Goal: Communication & Community: Participate in discussion

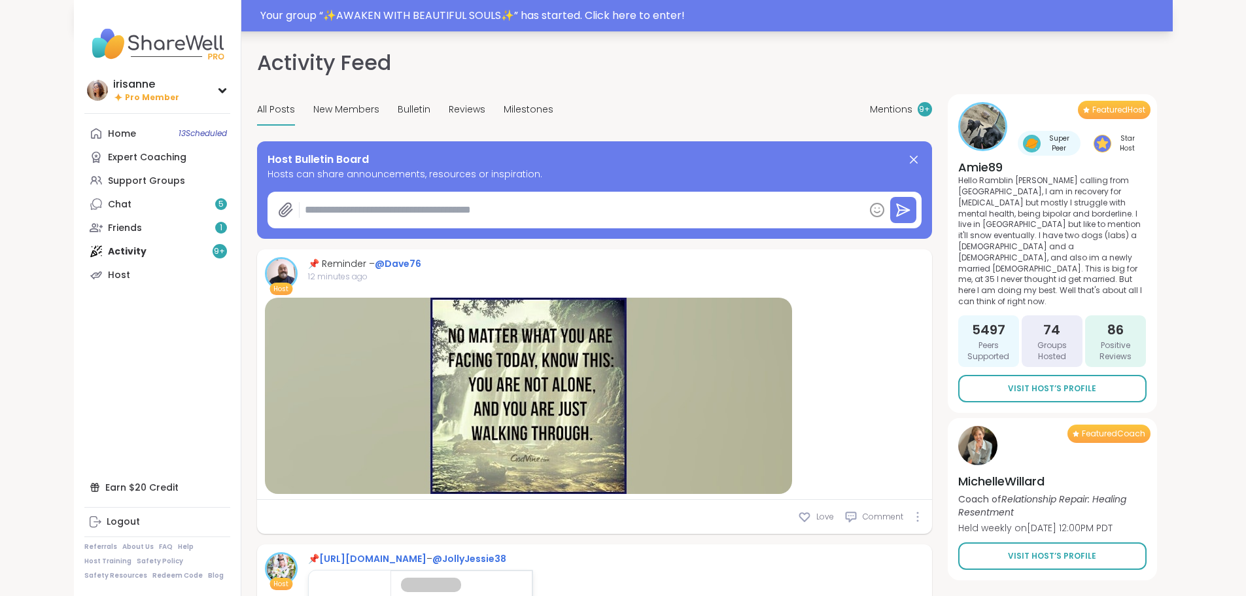
click at [381, 25] on div "Your group “ ✨AWAKEN WITH BEAUTIFUL SOULS✨ ” has started. Click here to enter!" at bounding box center [623, 15] width 1099 height 31
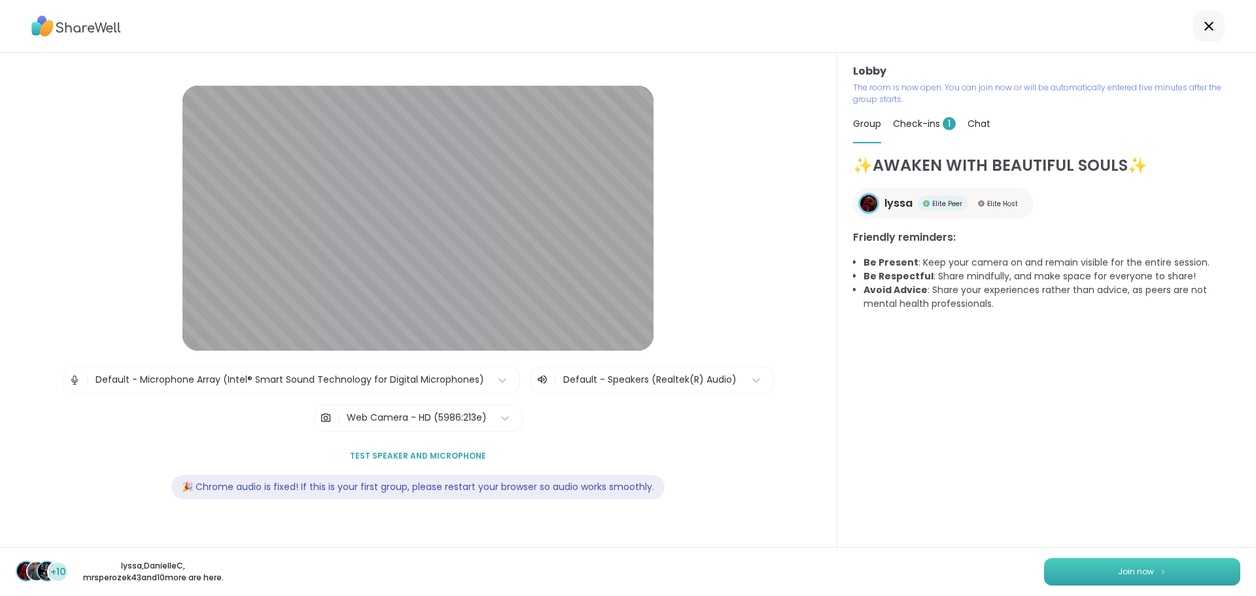
click at [1211, 572] on button "Join now" at bounding box center [1142, 571] width 196 height 27
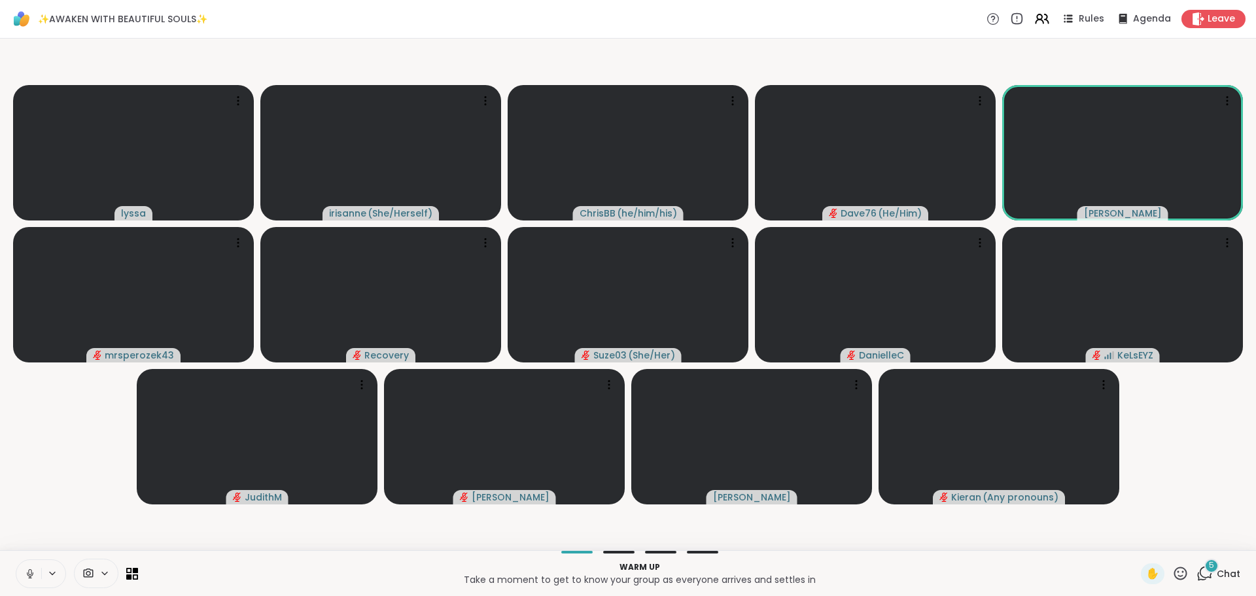
click at [31, 574] on icon at bounding box center [30, 574] width 12 height 12
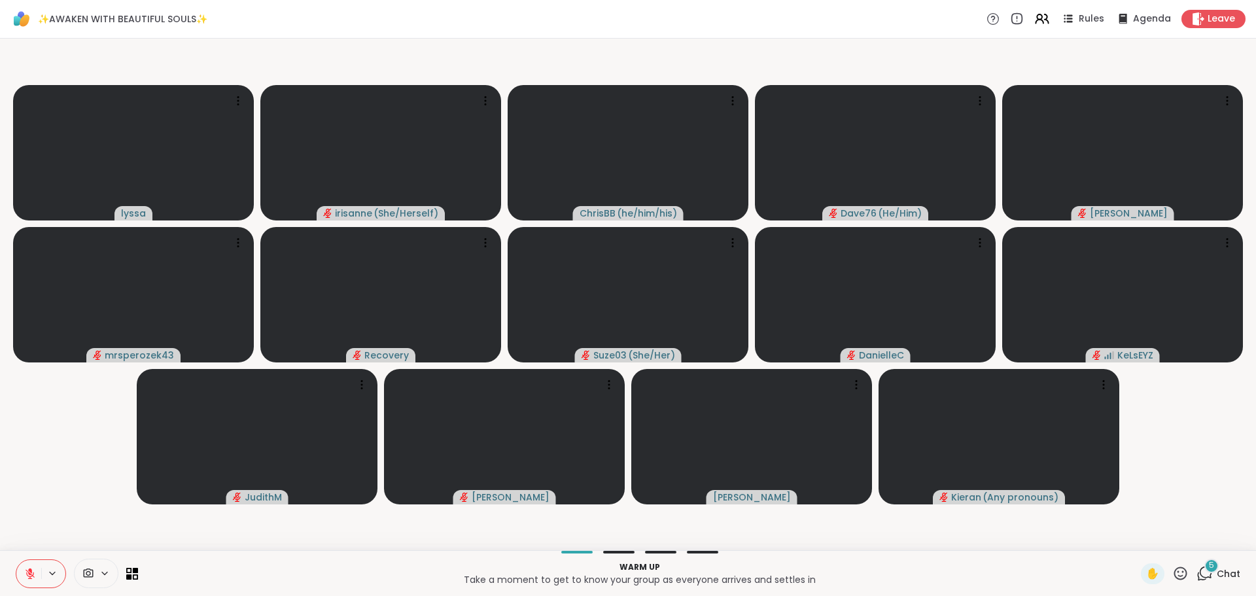
click at [1186, 565] on div "✋ 5 Chat" at bounding box center [1190, 573] width 99 height 21
click at [1197, 572] on icon at bounding box center [1205, 573] width 16 height 16
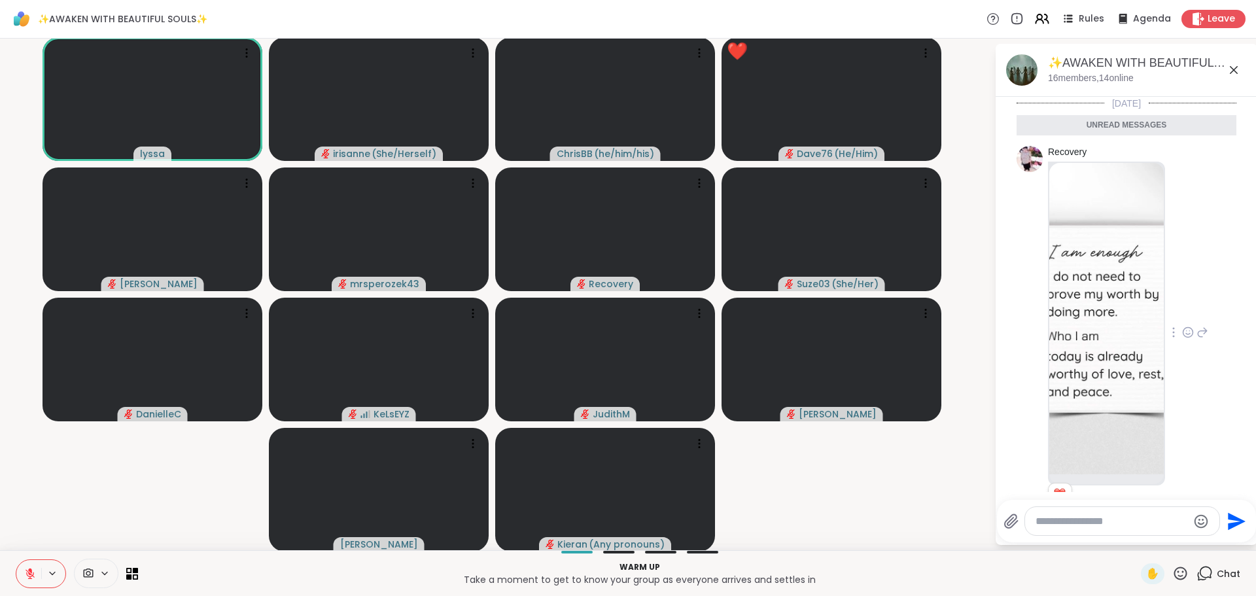
click at [1123, 333] on img at bounding box center [1106, 318] width 114 height 311
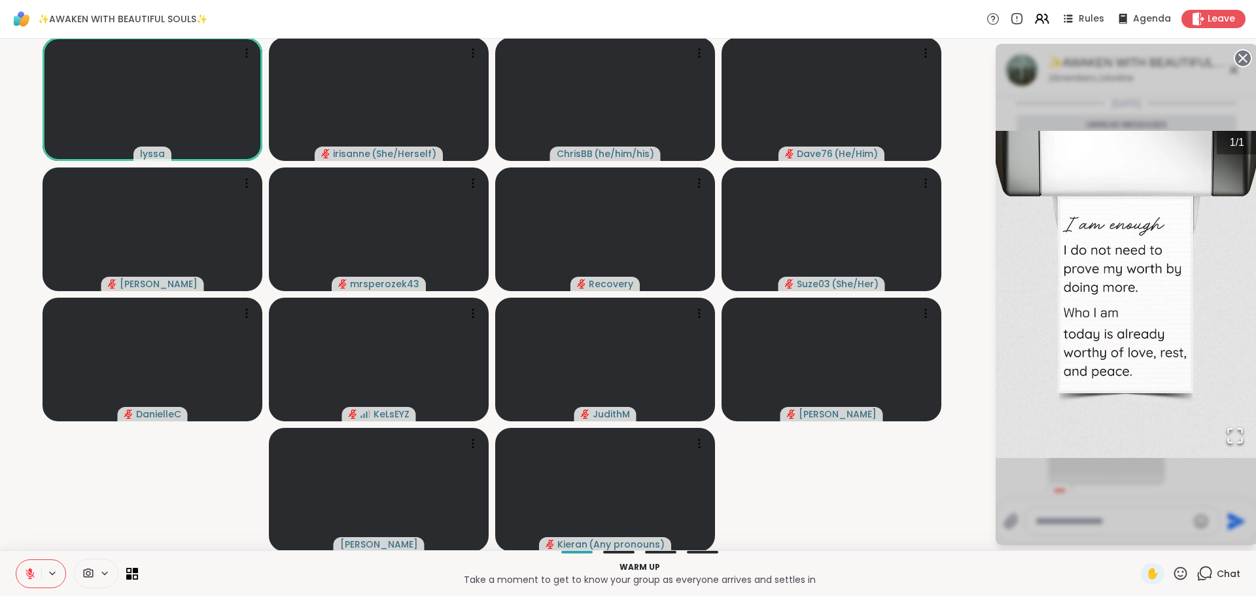
click at [904, 537] on video-player-container "[PERSON_NAME] ( She/Herself ) [PERSON_NAME] ( he/him/his ) Dave76 ( He/Him ) [P…" at bounding box center [497, 294] width 979 height 501
click at [1213, 429] on button "Open Fullscreen" at bounding box center [1235, 436] width 44 height 44
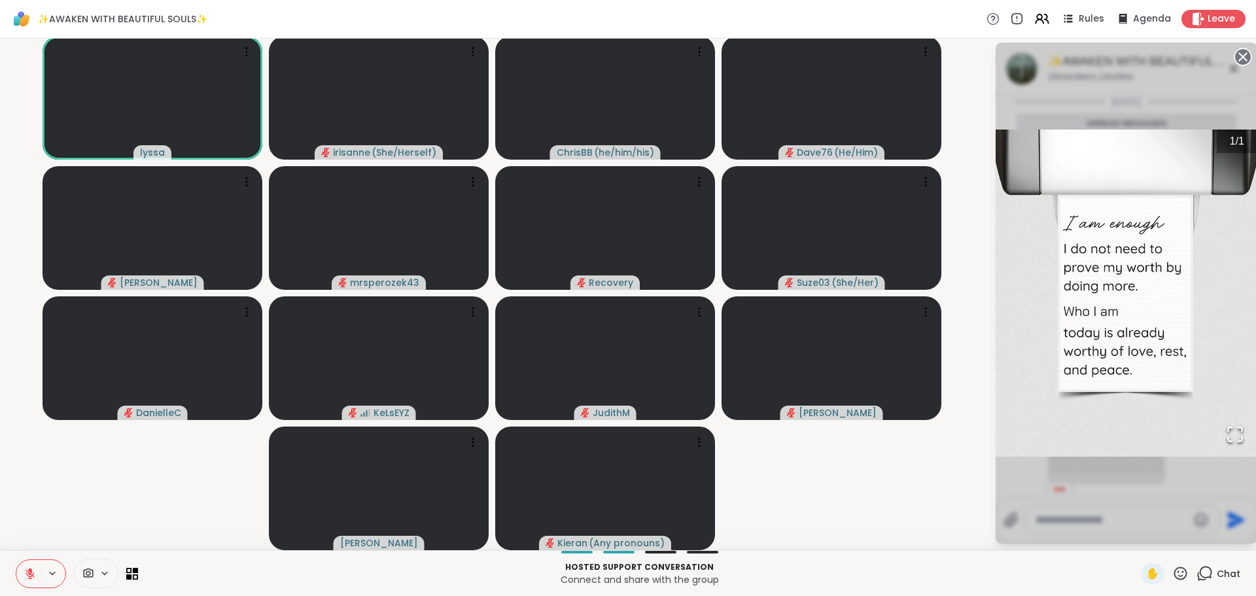
click at [1128, 475] on div "1 / 1" at bounding box center [1127, 293] width 262 height 501
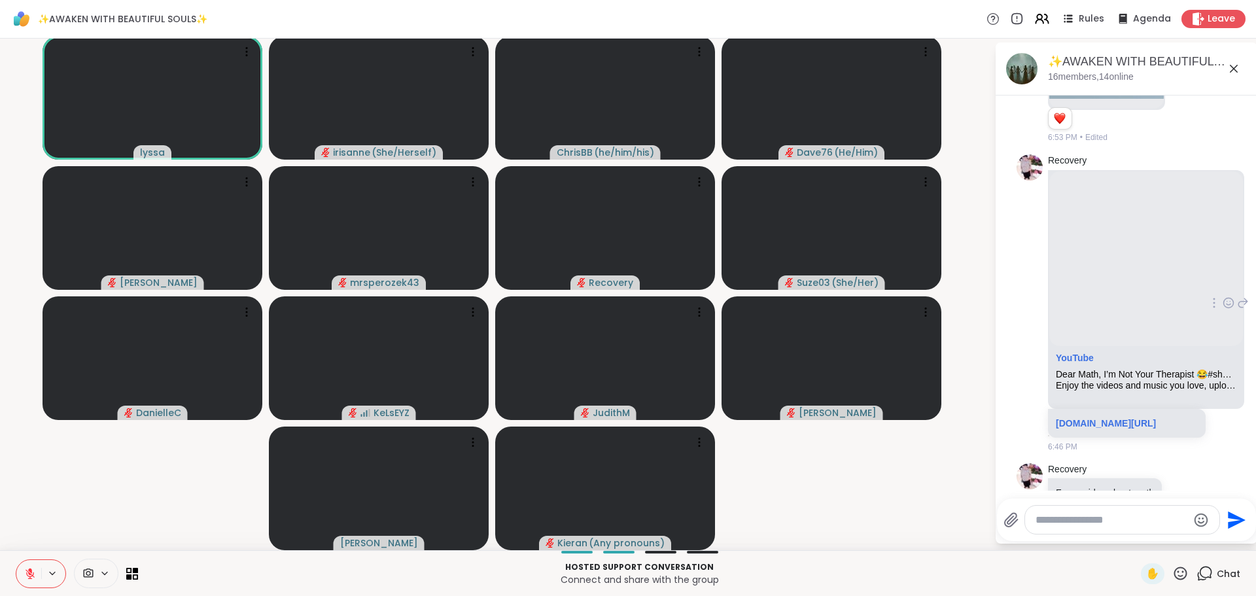
scroll to position [654, 0]
click at [853, 436] on video-player-container "[PERSON_NAME] ( She/Herself ) [PERSON_NAME] ( he/him/his ) Dave76 ( He/Him ) [P…" at bounding box center [497, 293] width 979 height 501
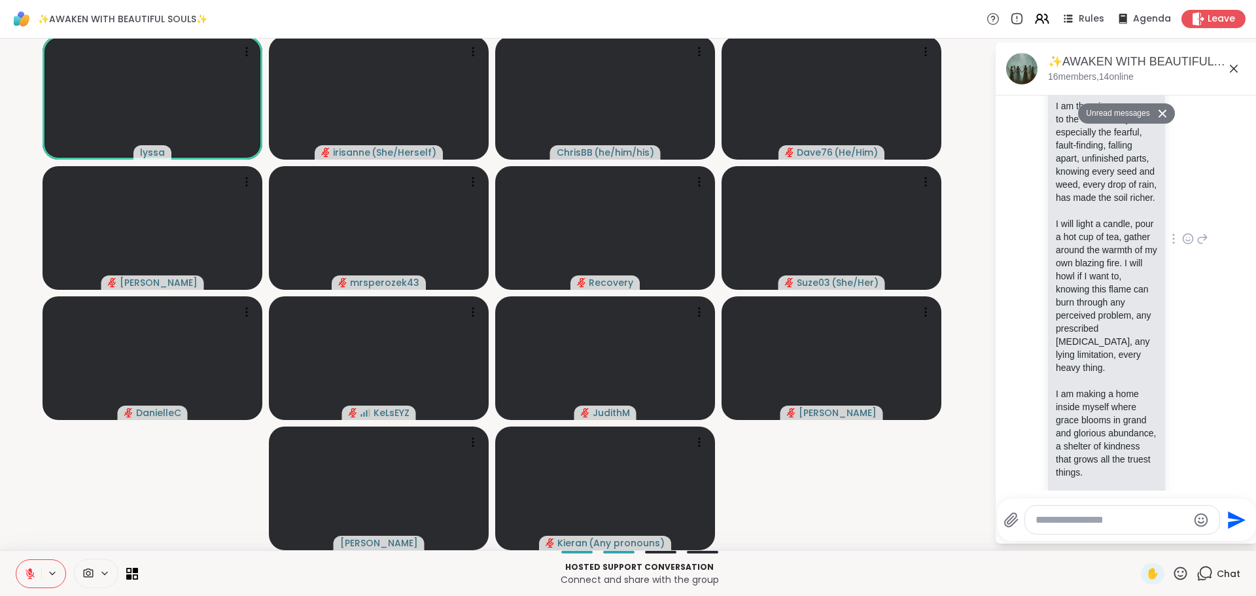
scroll to position [1308, 0]
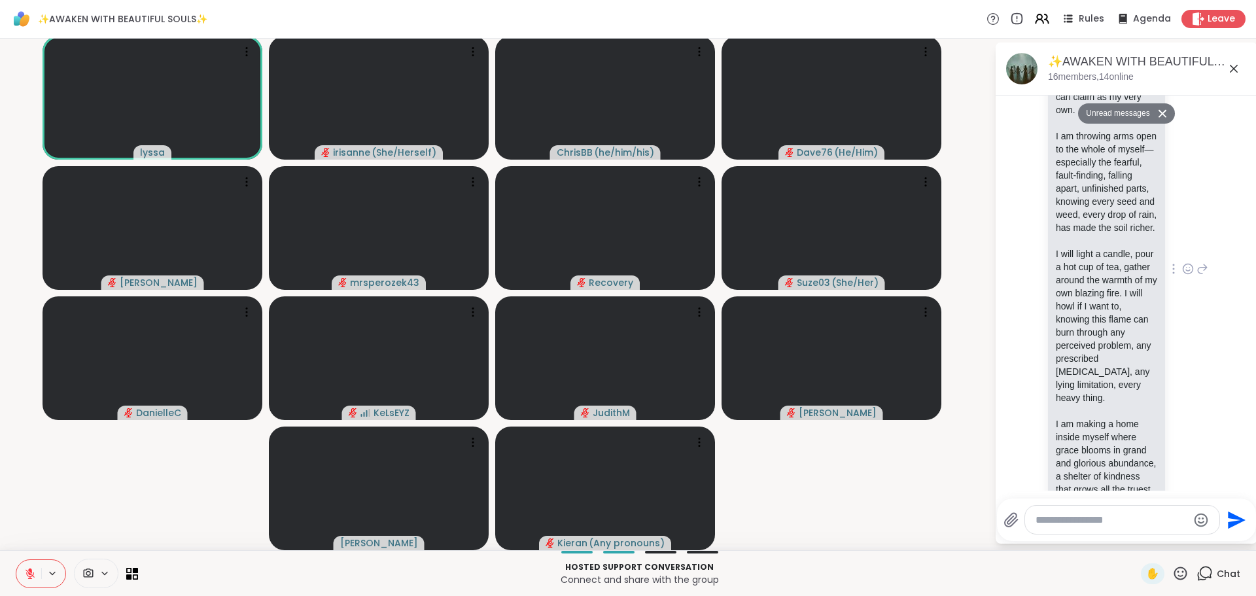
click at [1182, 275] on icon at bounding box center [1188, 268] width 12 height 13
click at [1182, 254] on div "Select Reaction: Heart" at bounding box center [1188, 248] width 12 height 12
click at [1194, 224] on div "[PERSON_NAME] I am making a home inside myself. A shelter of kindness where eve…" at bounding box center [1127, 270] width 220 height 756
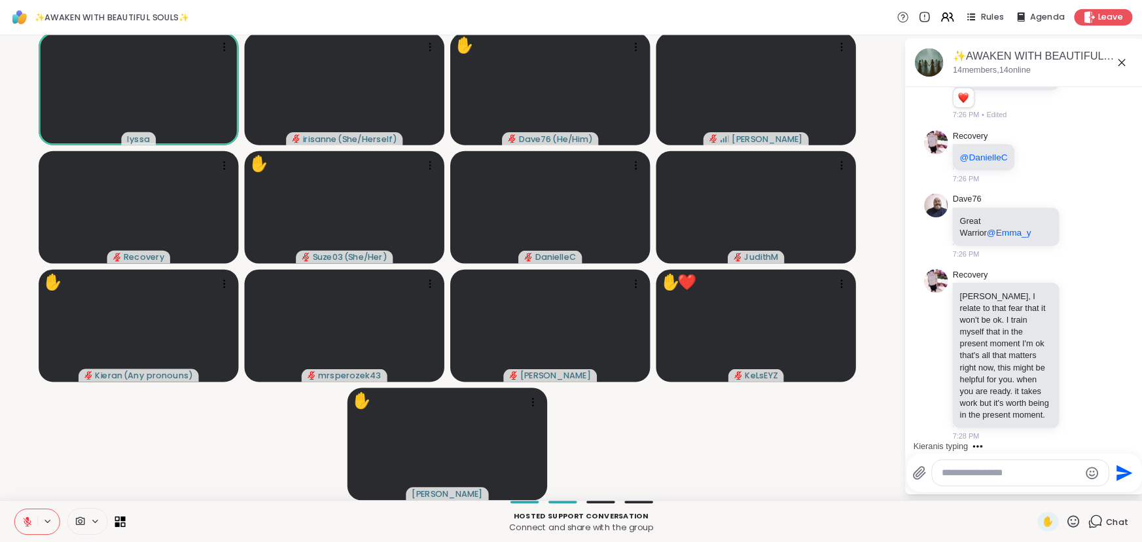
scroll to position [4160, 0]
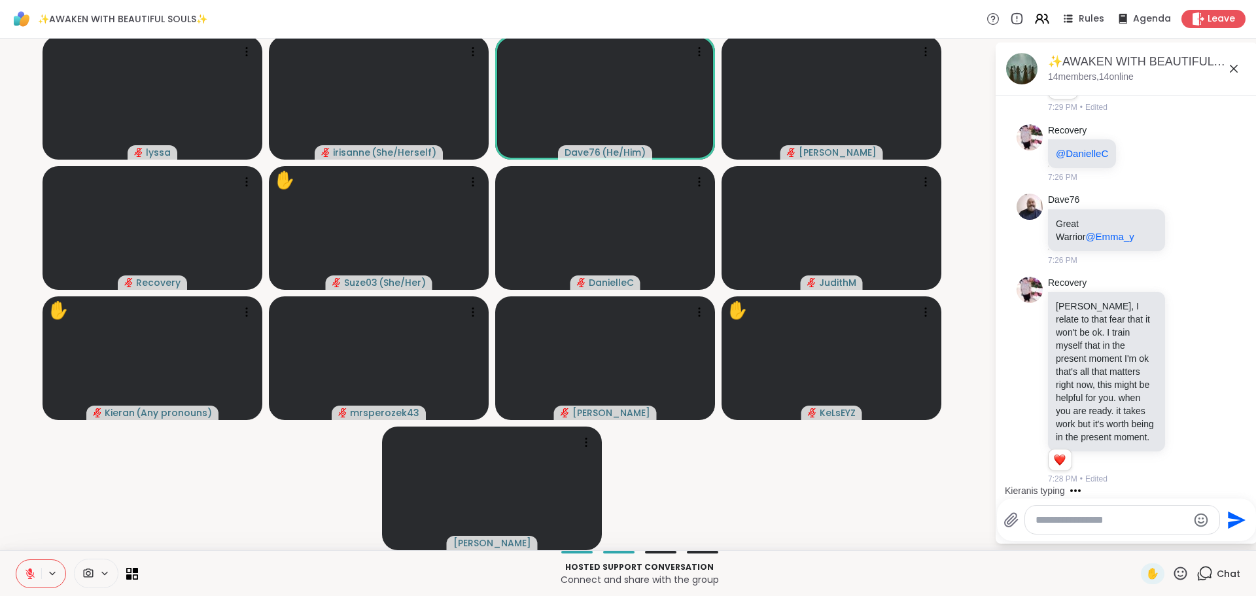
click at [3, 275] on div "[PERSON_NAME] ( She/Herself ) Dave76 ( He/Him ) [PERSON_NAME] Recovery ✋ Suze03…" at bounding box center [628, 295] width 1256 height 512
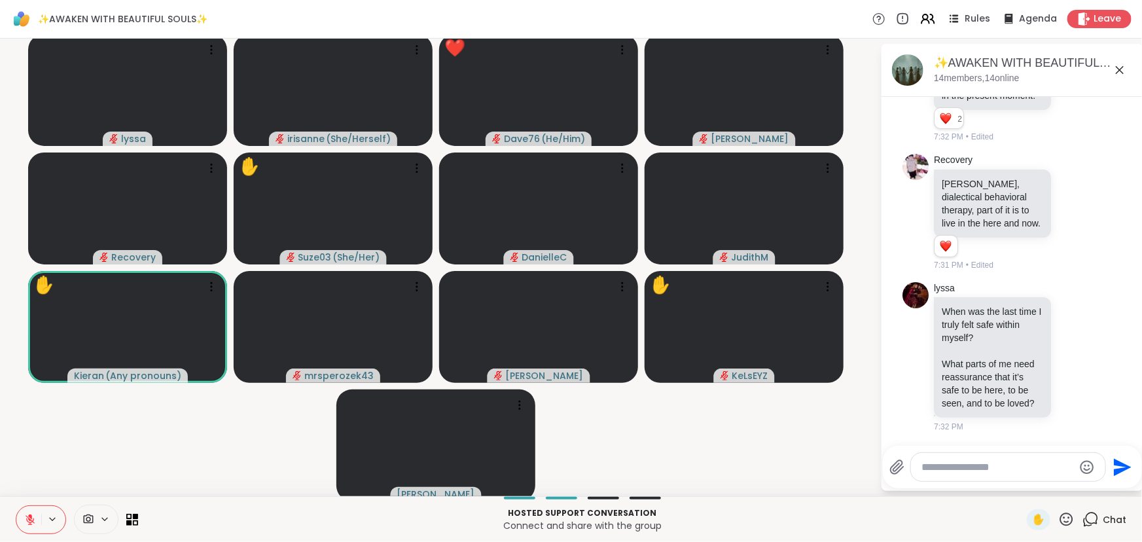
scroll to position [4517, 0]
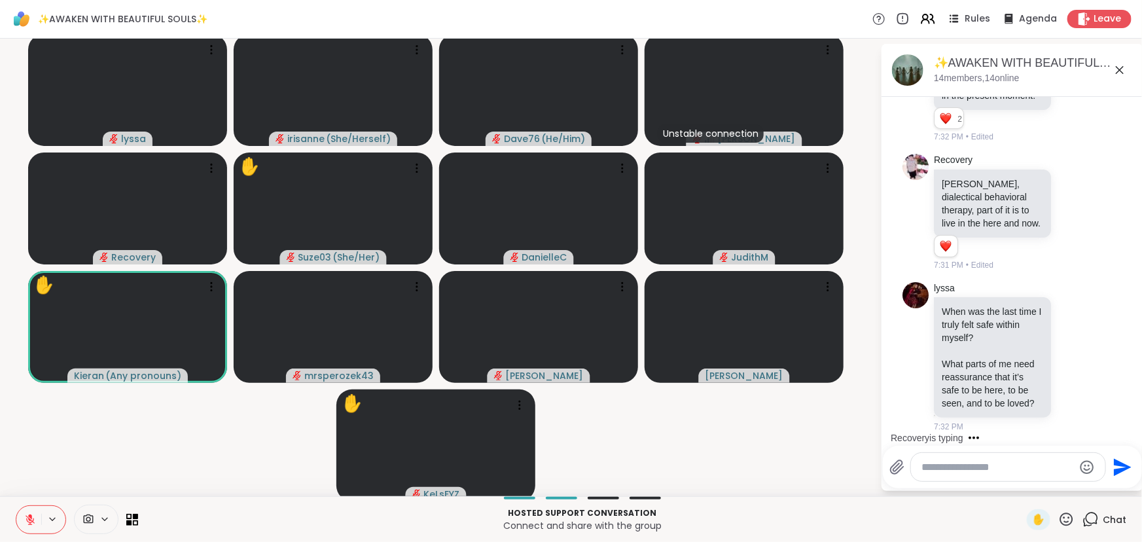
click at [2, 287] on div "[PERSON_NAME] ( She/Herself ) Dave76 ( He/Him ) Unstable connection [PERSON_NAM…" at bounding box center [571, 267] width 1142 height 457
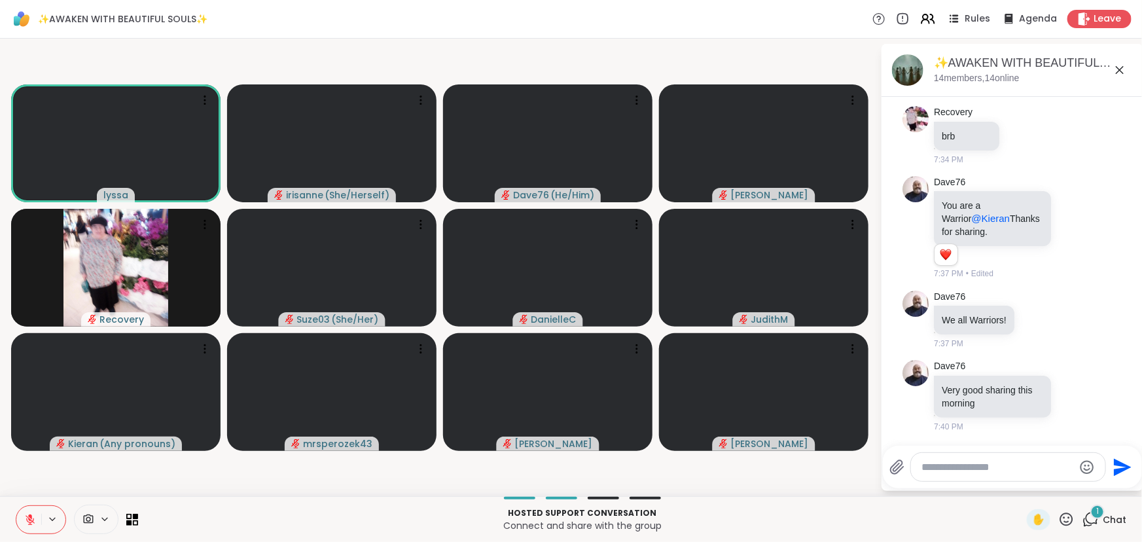
scroll to position [5173, 0]
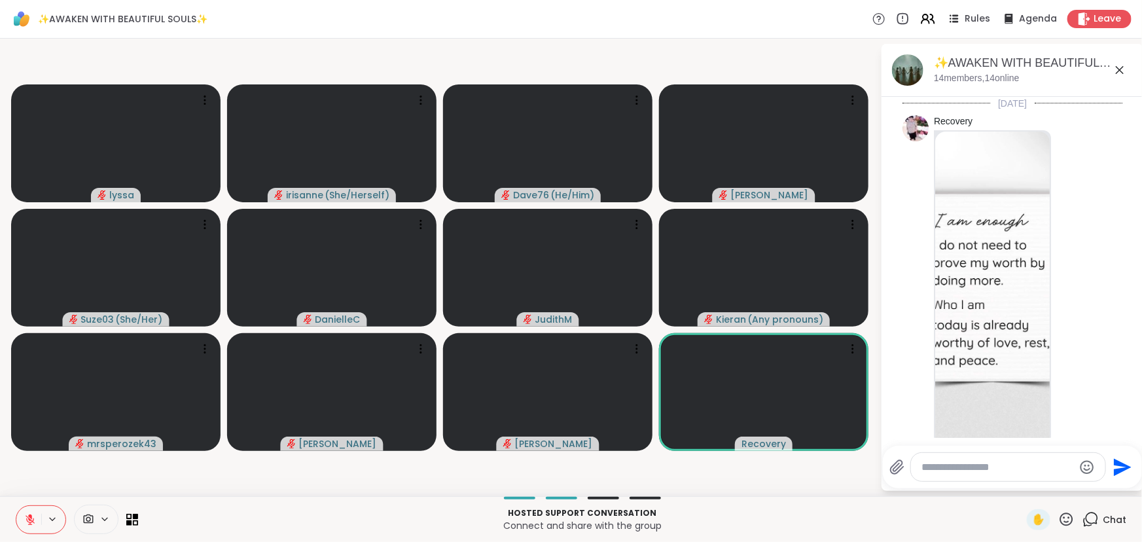
scroll to position [5173, 0]
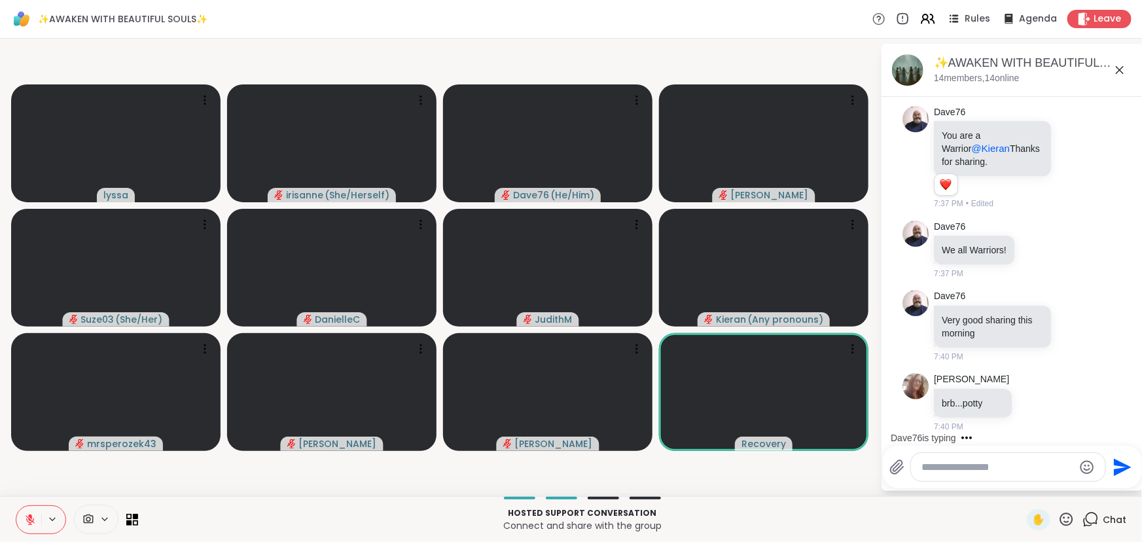
click at [1059, 523] on icon at bounding box center [1066, 519] width 16 height 16
click at [1021, 485] on span "❤️" at bounding box center [1027, 485] width 13 height 16
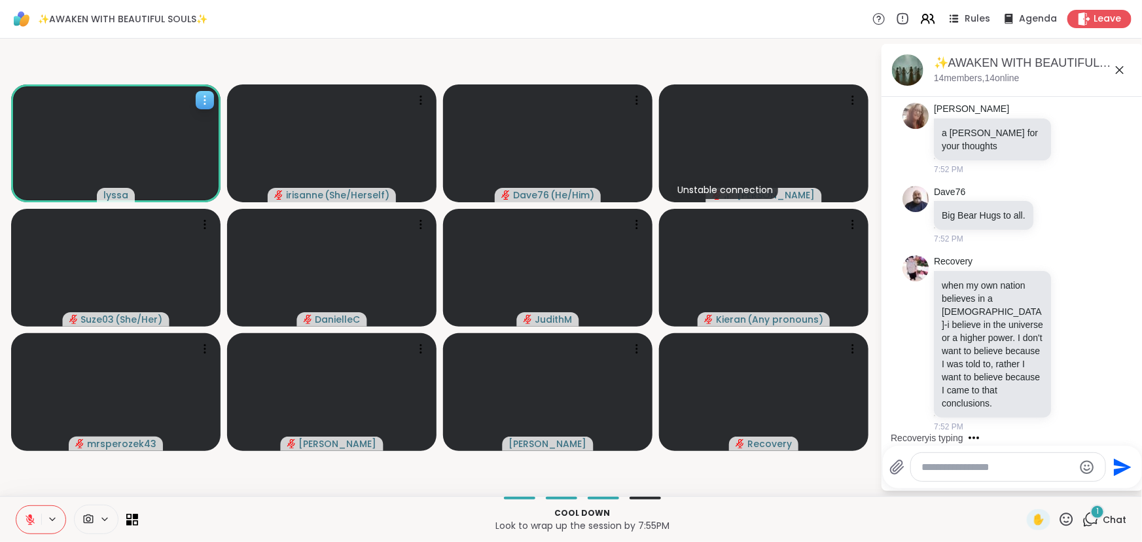
scroll to position [6887, 0]
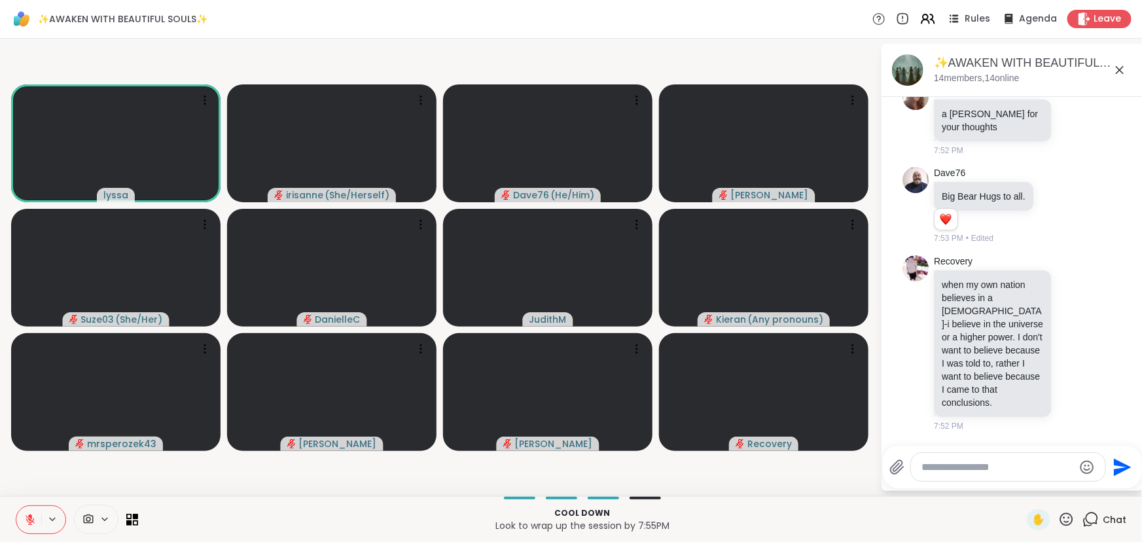
click at [1058, 525] on icon at bounding box center [1066, 519] width 16 height 16
click at [1016, 484] on div "❤️" at bounding box center [1028, 484] width 24 height 21
